Goal: Use online tool/utility: Utilize a website feature to perform a specific function

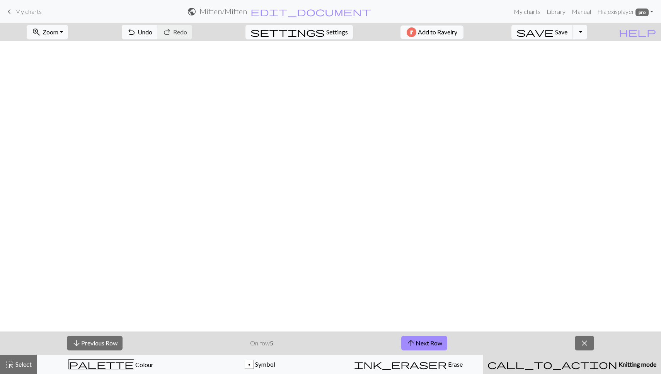
scroll to position [618, 543]
click at [582, 346] on span "close" at bounding box center [584, 343] width 9 height 11
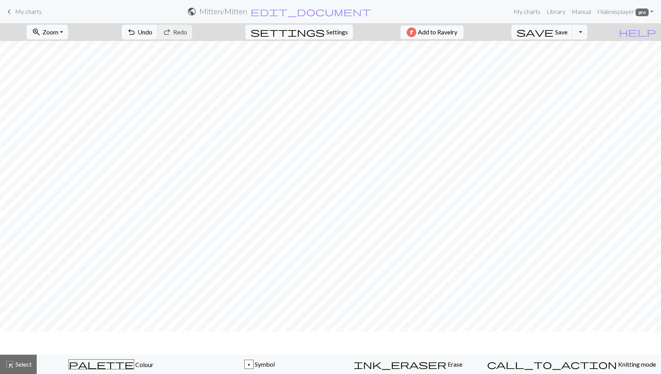
scroll to position [594, 543]
click at [273, 367] on span "Symbol" at bounding box center [264, 364] width 21 height 7
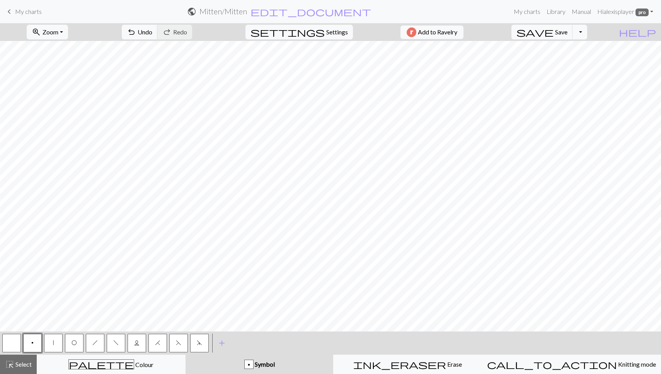
click at [137, 343] on span "L" at bounding box center [136, 343] width 5 height 6
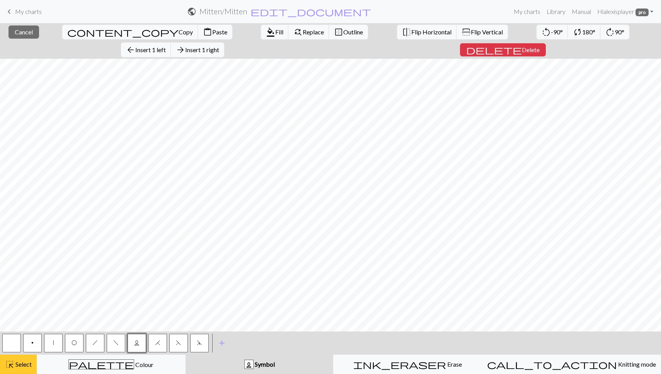
click at [16, 361] on span "Select" at bounding box center [22, 364] width 17 height 7
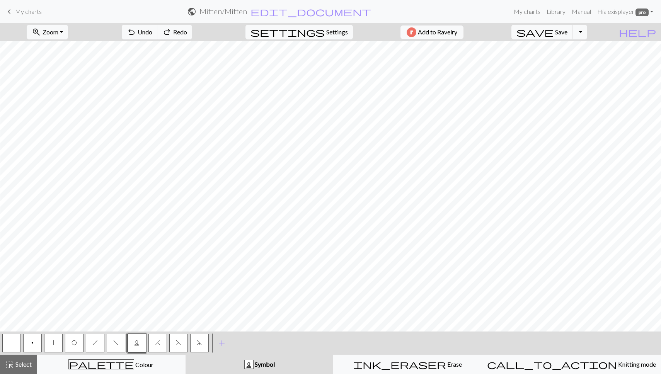
click at [275, 362] on span "Symbol" at bounding box center [264, 364] width 21 height 7
click at [134, 341] on span "L" at bounding box center [136, 343] width 5 height 6
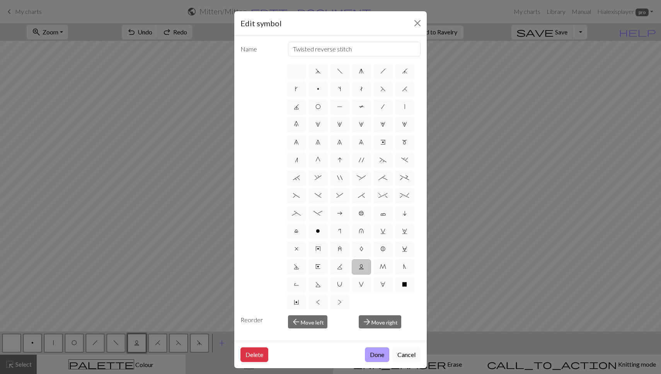
click at [378, 354] on button "Done" at bounding box center [377, 354] width 24 height 15
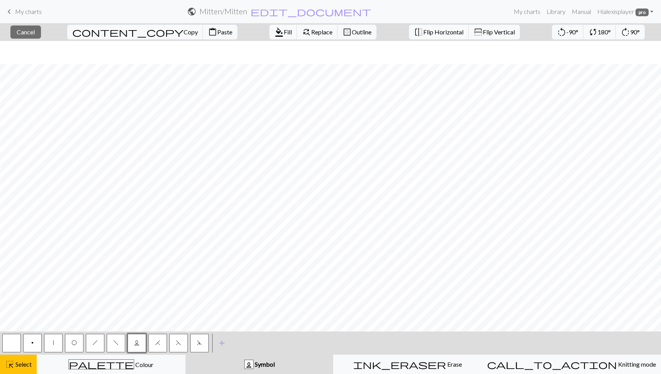
scroll to position [618, 543]
click at [26, 362] on span "Select" at bounding box center [22, 364] width 17 height 7
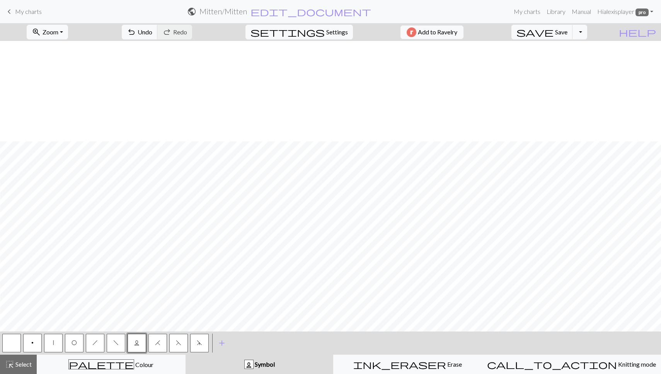
scroll to position [618, 538]
click at [143, 361] on div "palette Colour Colour" at bounding box center [111, 364] width 139 height 10
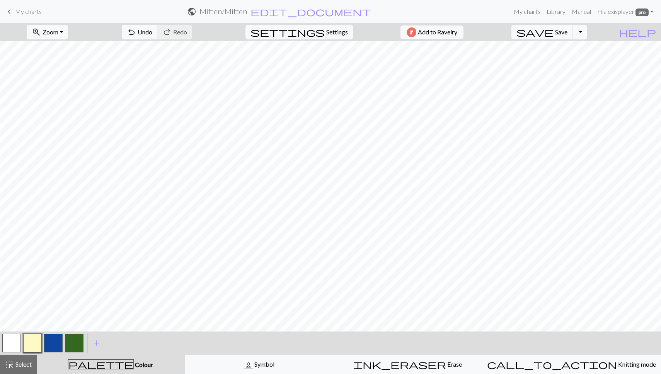
click at [73, 337] on button "button" at bounding box center [74, 343] width 19 height 19
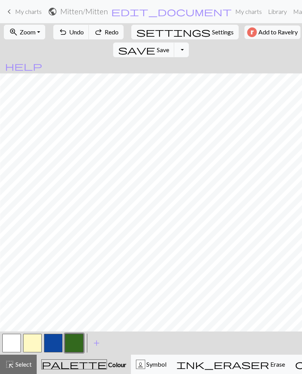
click at [171, 345] on div "< > add Add a colour" at bounding box center [151, 343] width 302 height 23
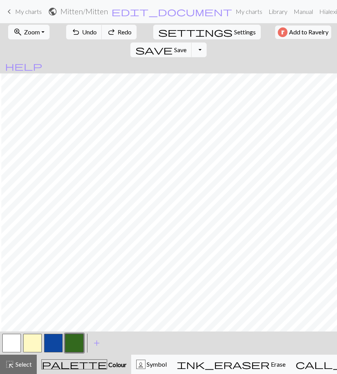
scroll to position [618, 864]
click at [33, 342] on button "button" at bounding box center [32, 343] width 19 height 19
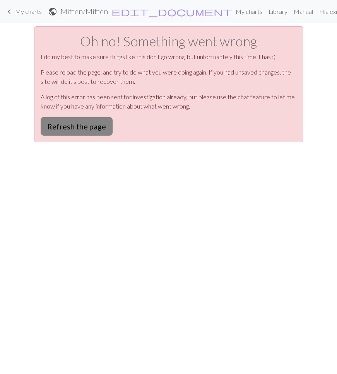
click at [92, 128] on button "Refresh the page" at bounding box center [77, 126] width 72 height 19
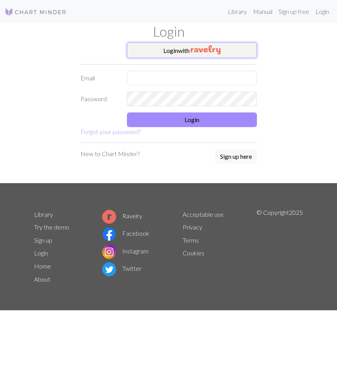
click at [163, 51] on button "Login with" at bounding box center [192, 50] width 130 height 15
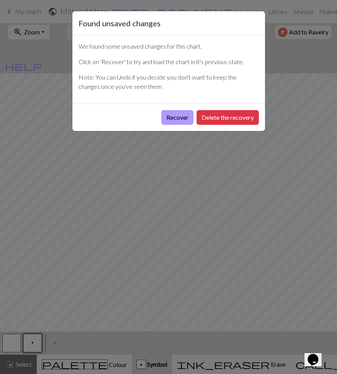
click at [169, 116] on button "Recover" at bounding box center [177, 117] width 32 height 15
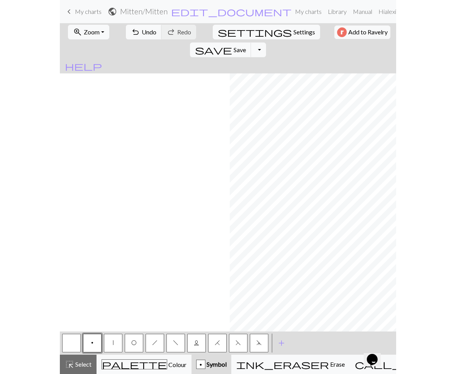
scroll to position [502, 713]
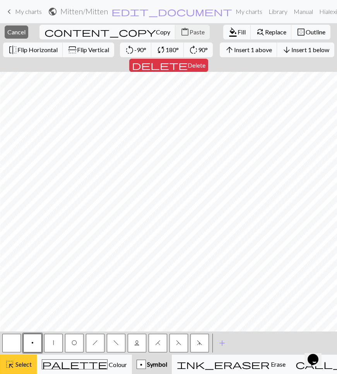
click at [18, 369] on button "highlight_alt Select Select" at bounding box center [18, 364] width 37 height 19
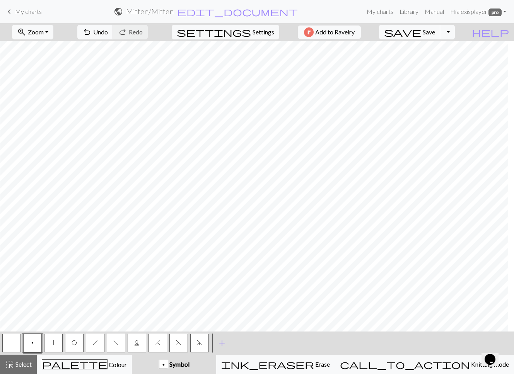
scroll to position [502, 536]
click at [24, 359] on button "highlight_alt Select Select" at bounding box center [18, 364] width 37 height 19
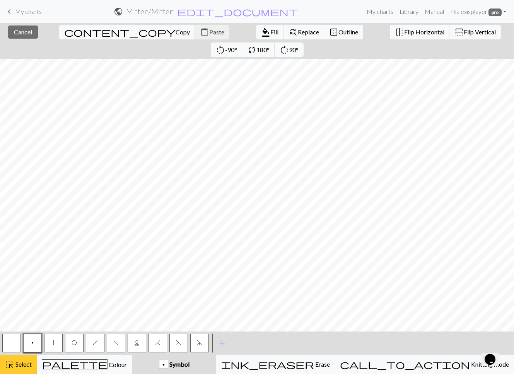
click at [14, 368] on span "Select" at bounding box center [22, 364] width 17 height 7
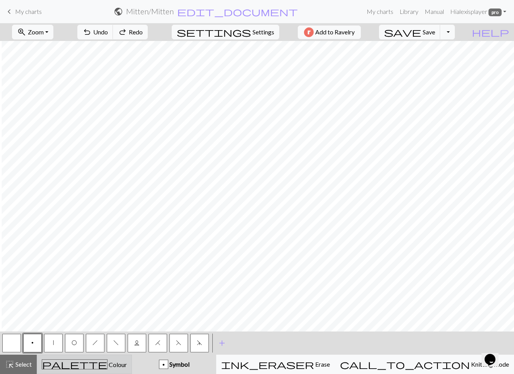
scroll to position [502, 528]
click at [107, 363] on span "Colour" at bounding box center [116, 364] width 19 height 7
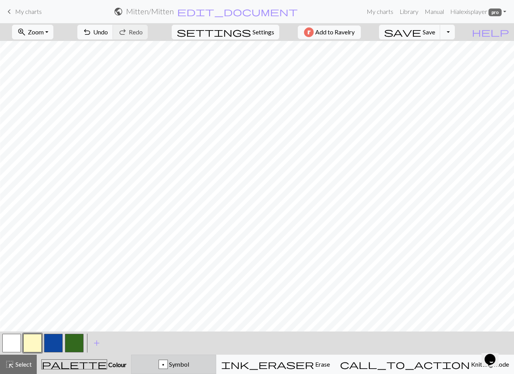
click at [189, 363] on span "Symbol" at bounding box center [178, 364] width 21 height 7
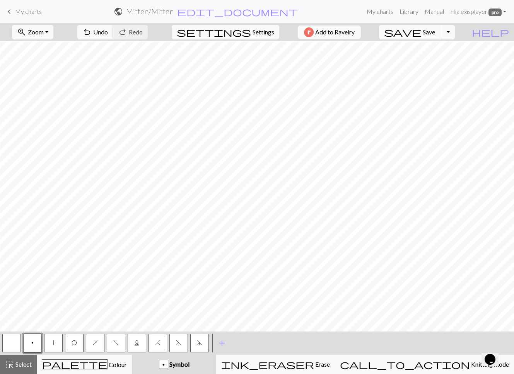
click at [5, 337] on button "button" at bounding box center [11, 343] width 19 height 19
click at [107, 363] on span "Colour" at bounding box center [116, 364] width 19 height 7
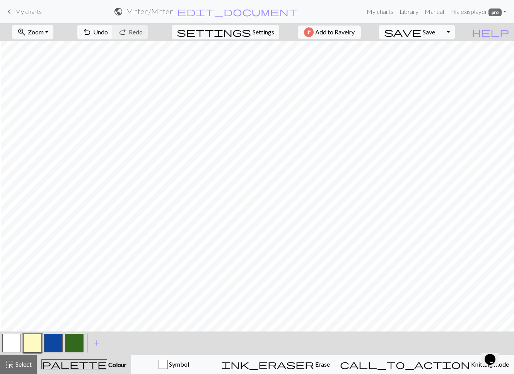
scroll to position [502, 525]
click at [336, 33] on span "Save" at bounding box center [428, 31] width 12 height 7
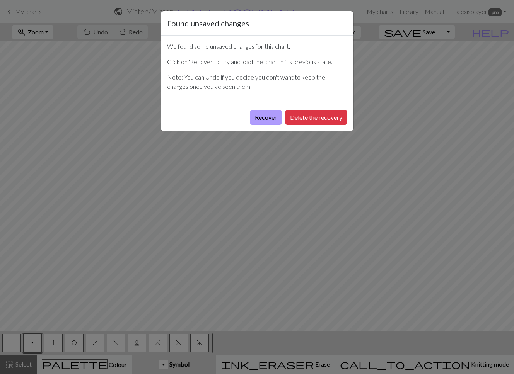
click at [268, 117] on button "Recover" at bounding box center [266, 117] width 32 height 15
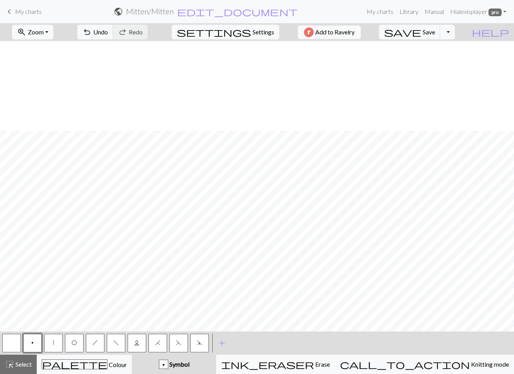
scroll to position [502, 536]
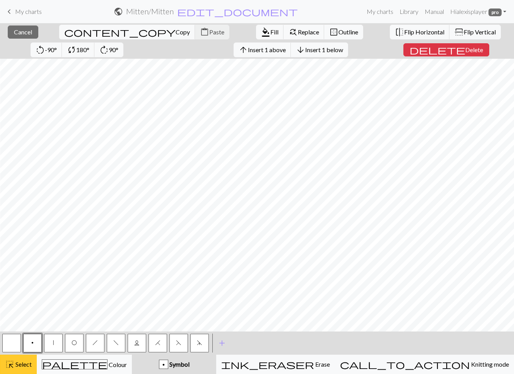
click at [27, 359] on button "highlight_alt Select Select" at bounding box center [18, 364] width 37 height 19
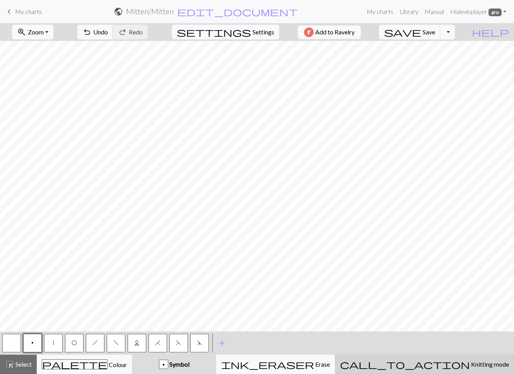
click at [470, 366] on span "Knitting mode" at bounding box center [489, 364] width 39 height 7
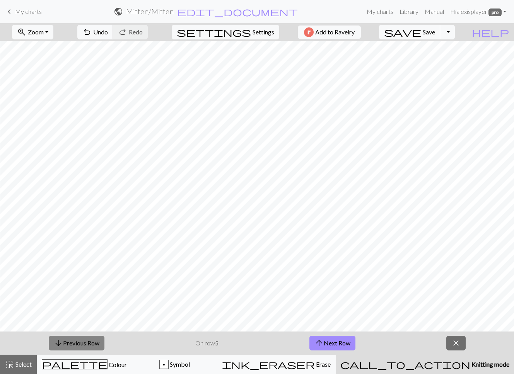
click at [63, 339] on button "arrow_downward Previous Row" at bounding box center [77, 343] width 56 height 15
click at [70, 342] on button "arrow_downward Previous Row" at bounding box center [77, 343] width 56 height 15
click at [327, 341] on button "arrow_upward Next Row" at bounding box center [332, 343] width 46 height 15
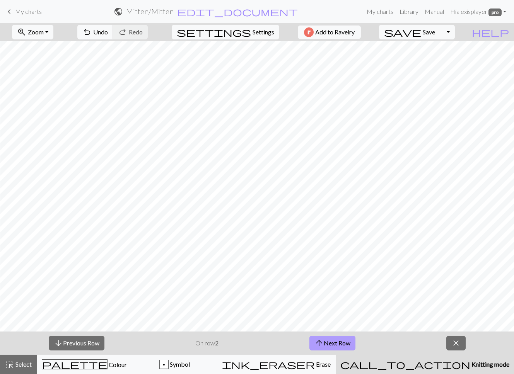
click at [327, 341] on button "arrow_upward Next Row" at bounding box center [332, 343] width 46 height 15
click at [330, 342] on button "arrow_upward Next Row" at bounding box center [332, 343] width 46 height 15
click at [459, 345] on span "close" at bounding box center [455, 343] width 9 height 11
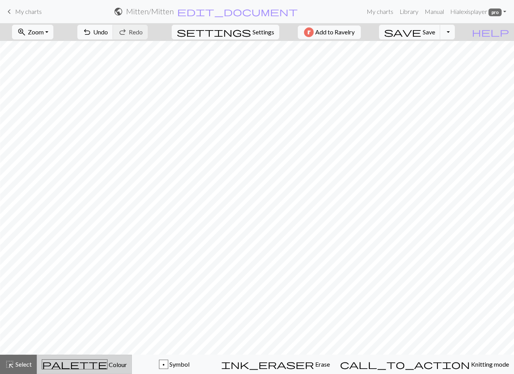
click at [107, 363] on span "Colour" at bounding box center [116, 364] width 19 height 7
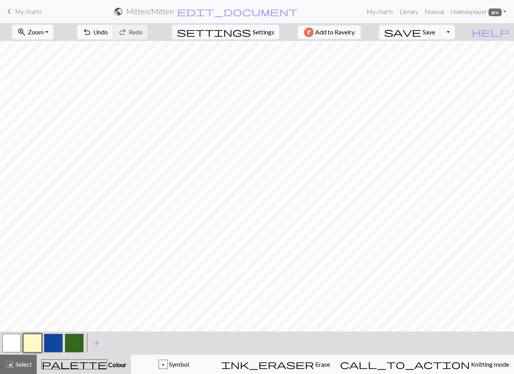
click at [77, 347] on button "button" at bounding box center [74, 343] width 19 height 19
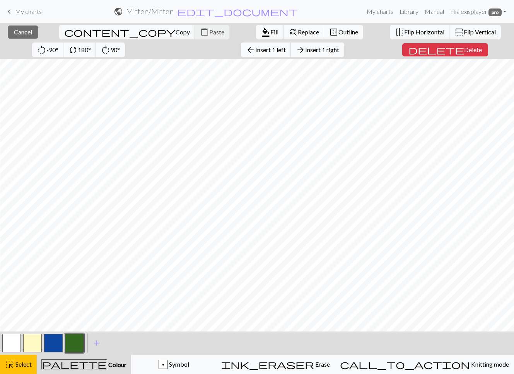
click at [76, 347] on button "button" at bounding box center [74, 343] width 19 height 19
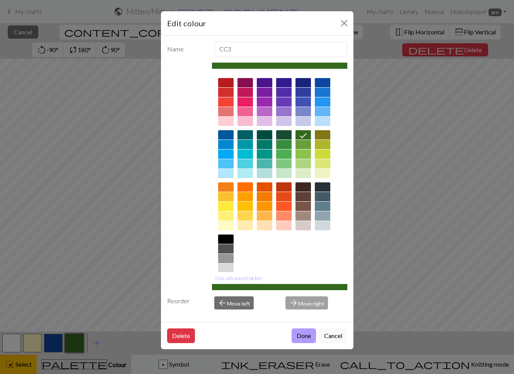
click at [296, 339] on button "Done" at bounding box center [303, 335] width 24 height 15
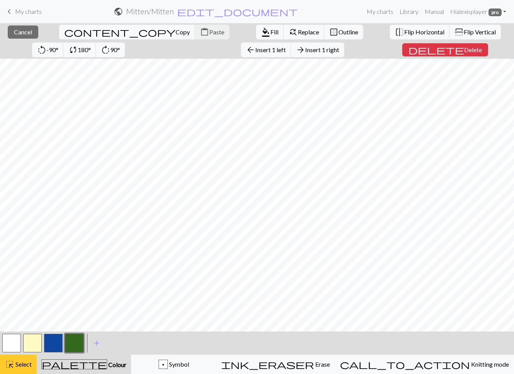
click at [24, 364] on span "Select" at bounding box center [22, 364] width 17 height 7
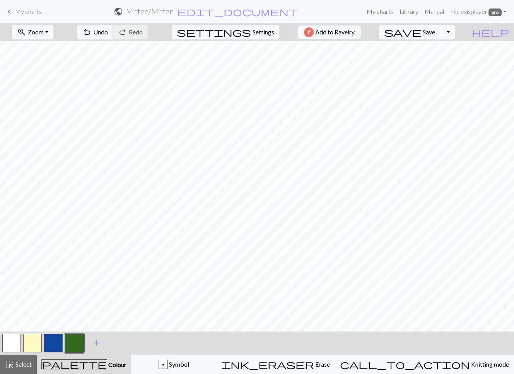
scroll to position [363, 536]
click at [199, 369] on button "p Symbol" at bounding box center [173, 364] width 85 height 19
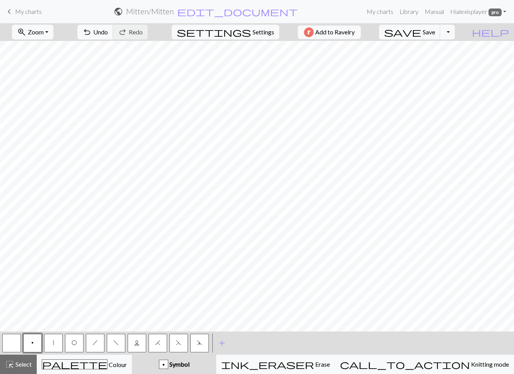
click at [18, 341] on button "button" at bounding box center [11, 343] width 19 height 19
click at [111, 360] on div "palette Colour Colour" at bounding box center [84, 364] width 85 height 10
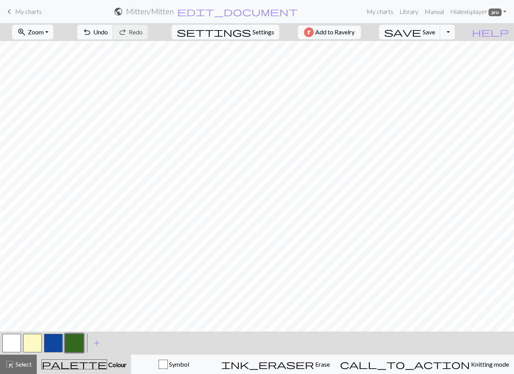
click at [29, 340] on button "button" at bounding box center [32, 343] width 19 height 19
click at [73, 346] on button "button" at bounding box center [74, 343] width 19 height 19
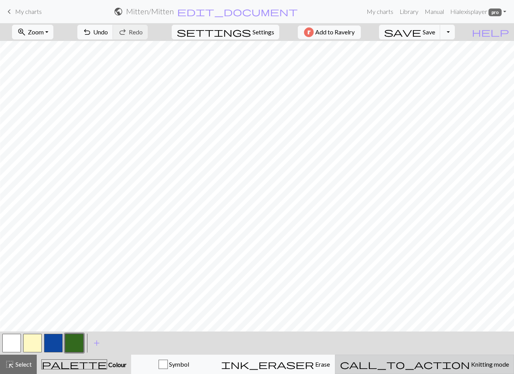
click at [432, 368] on span "call_to_action" at bounding box center [405, 364] width 130 height 11
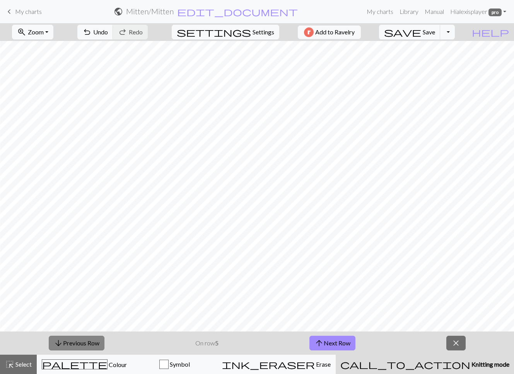
click at [60, 348] on span "arrow_downward" at bounding box center [58, 343] width 9 height 11
click at [325, 348] on button "arrow_upward Next Row" at bounding box center [332, 343] width 46 height 15
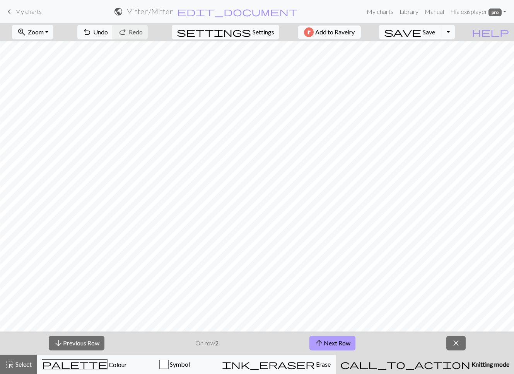
click at [325, 348] on button "arrow_upward Next Row" at bounding box center [332, 343] width 46 height 15
